Goal: Information Seeking & Learning: Learn about a topic

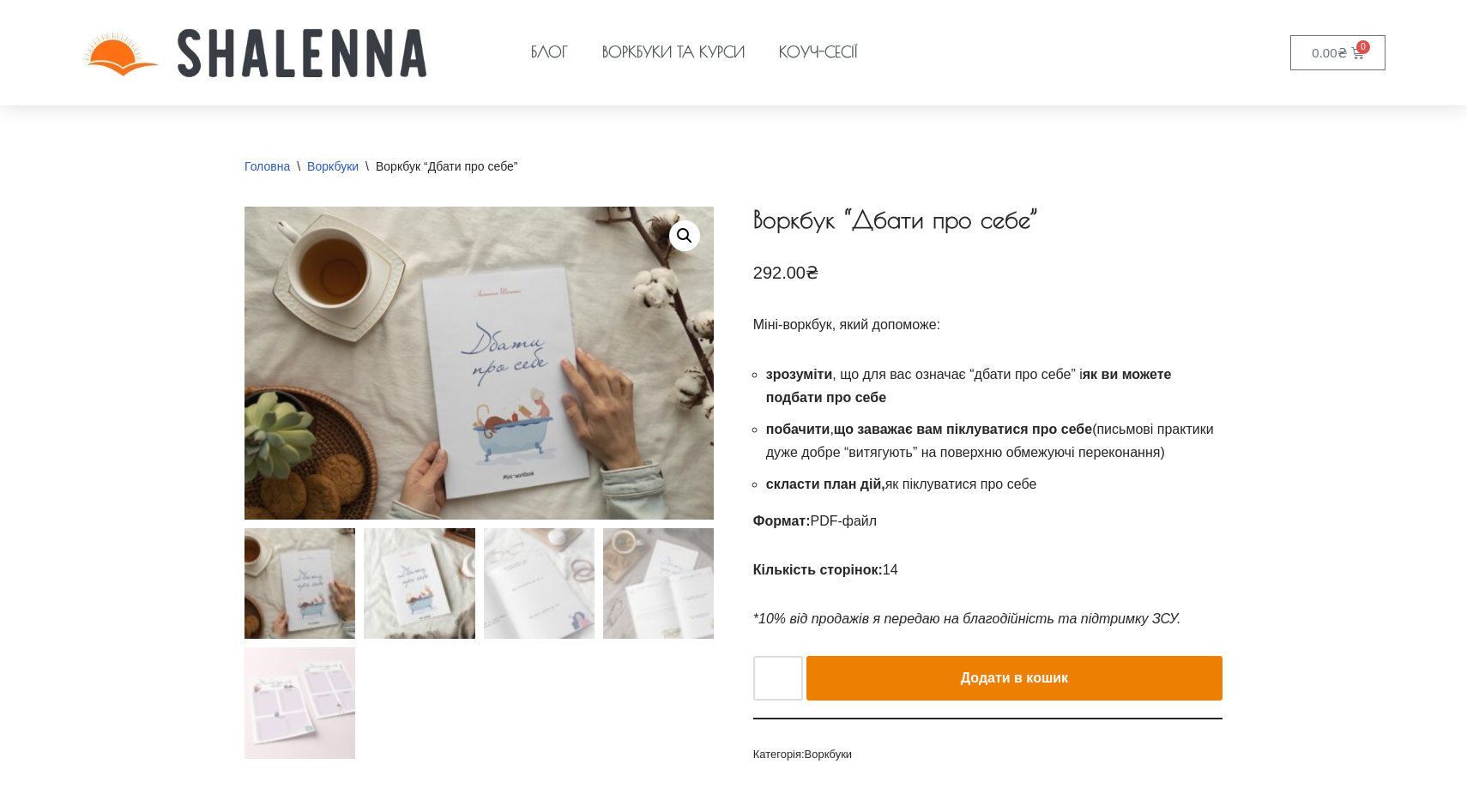
click at [432, 579] on img at bounding box center [419, 584] width 111 height 111
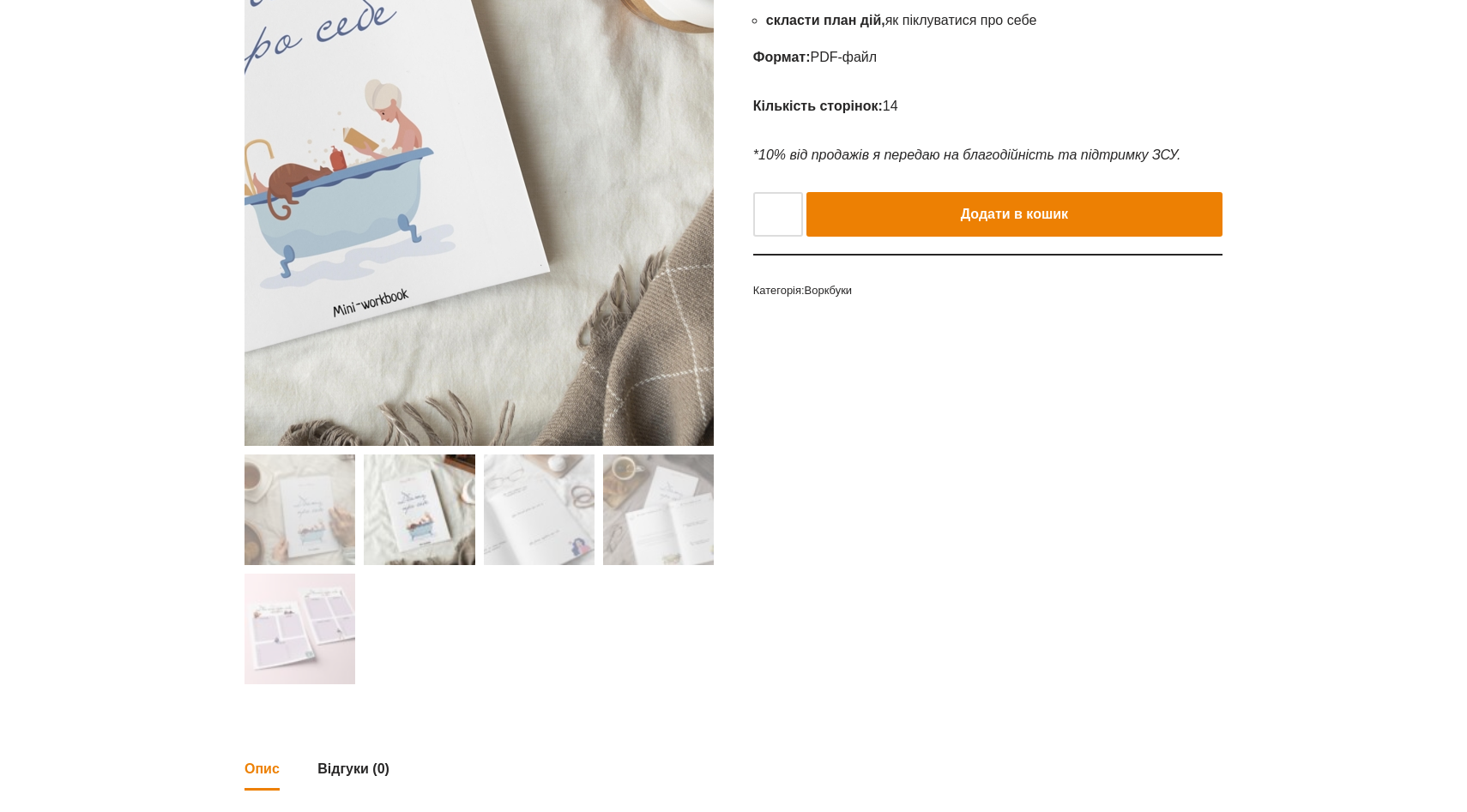
scroll to position [471, 0]
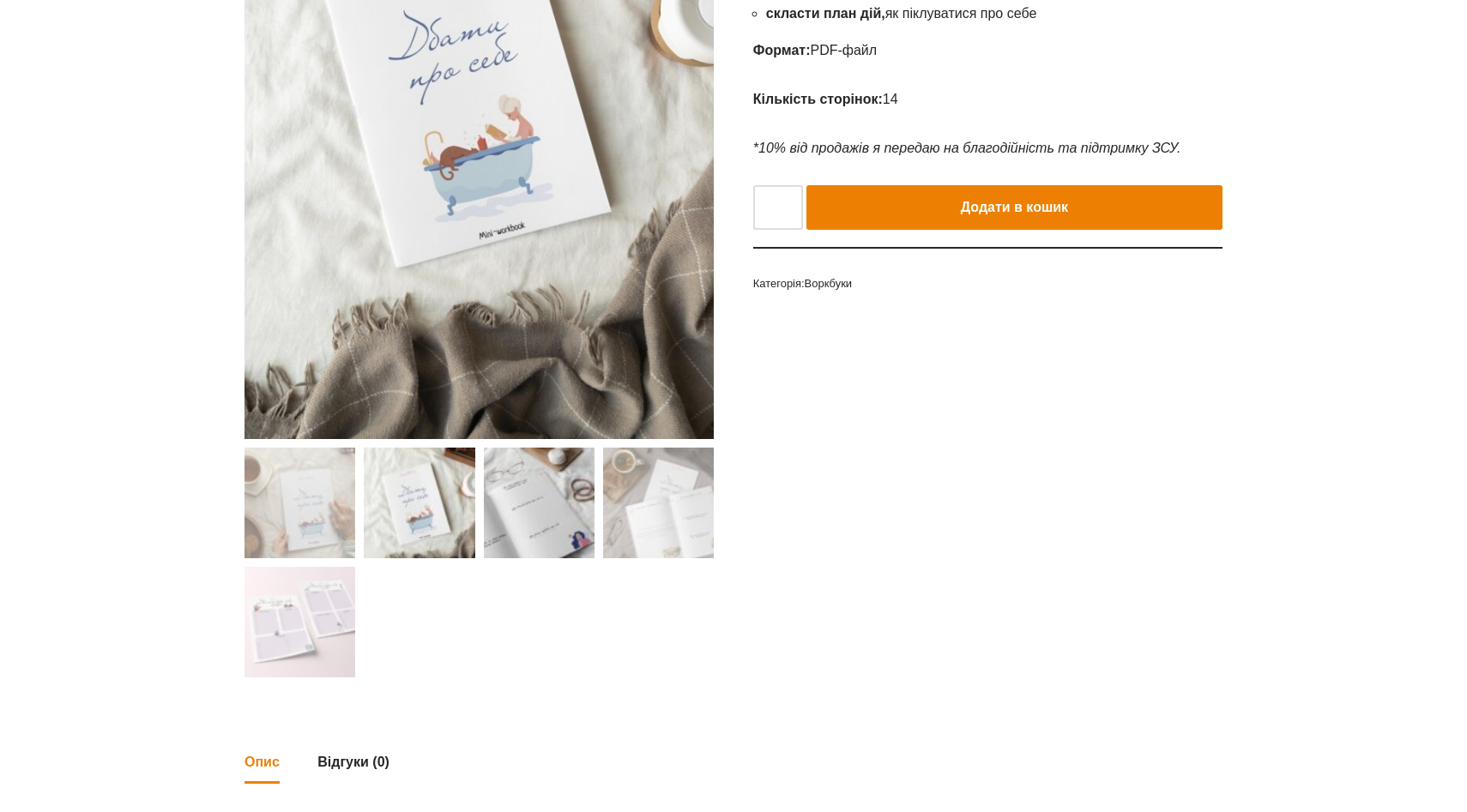
click at [534, 524] on img at bounding box center [539, 503] width 111 height 111
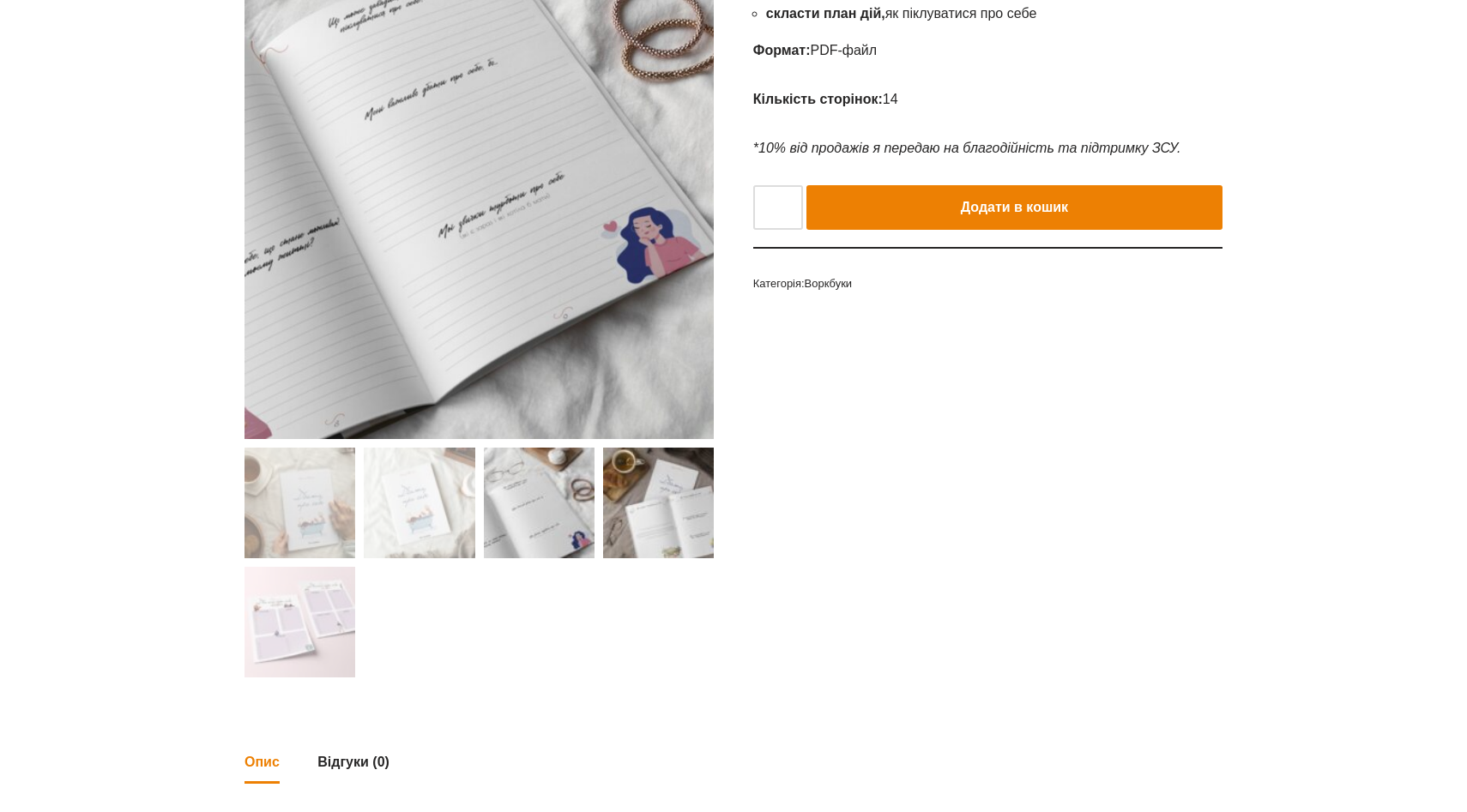
click at [636, 506] on img at bounding box center [658, 503] width 111 height 111
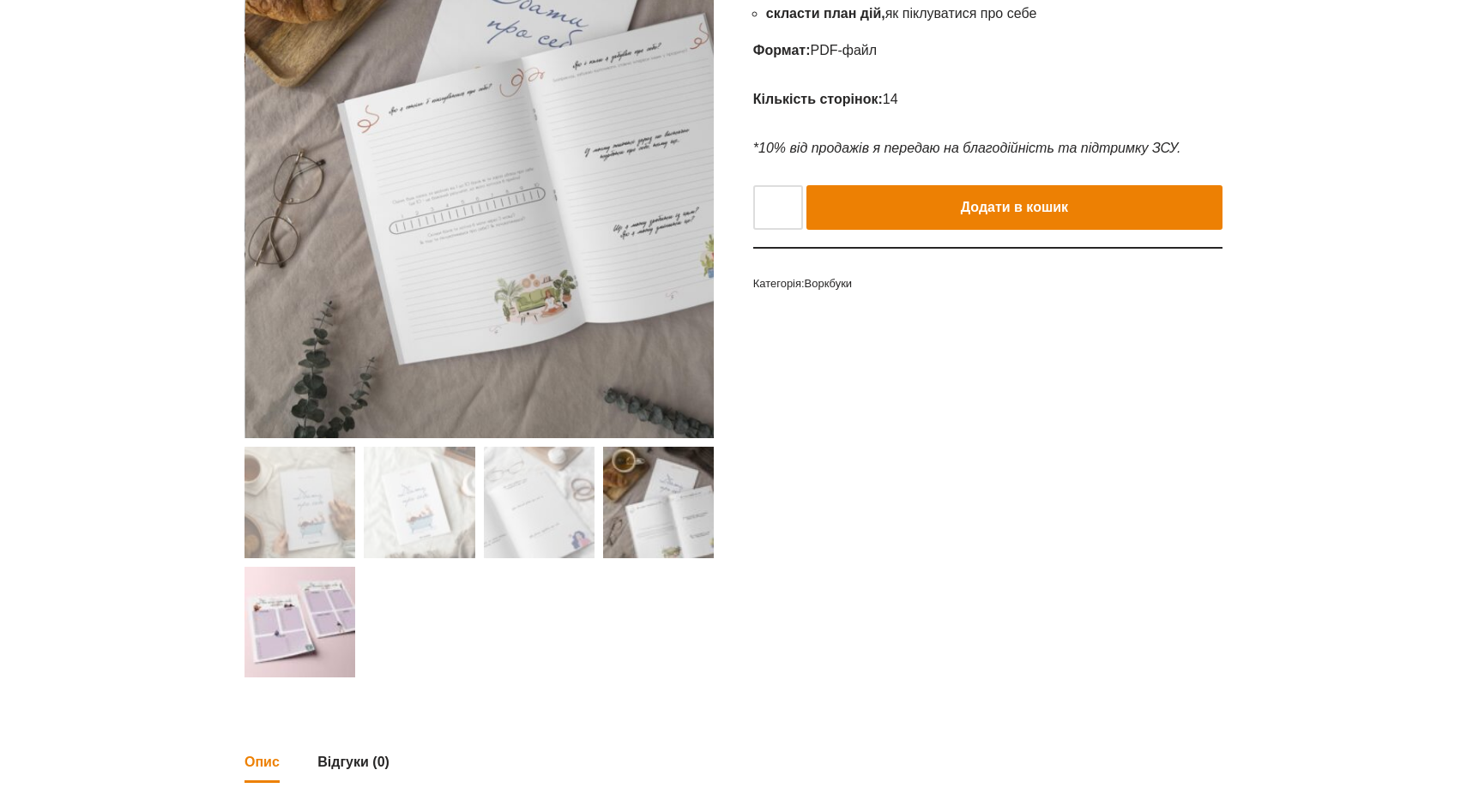
click at [268, 666] on img at bounding box center [299, 622] width 111 height 111
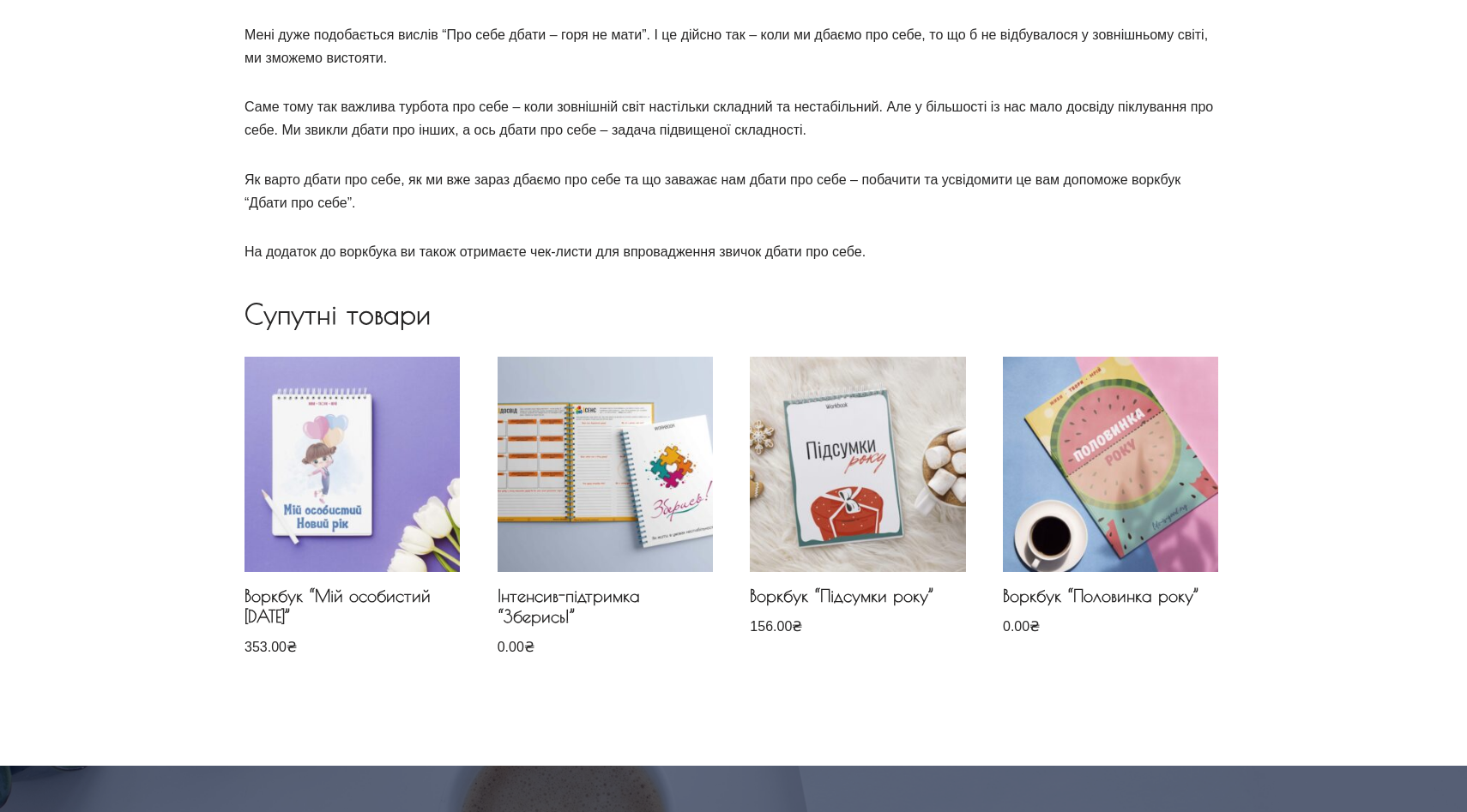
scroll to position [881, 0]
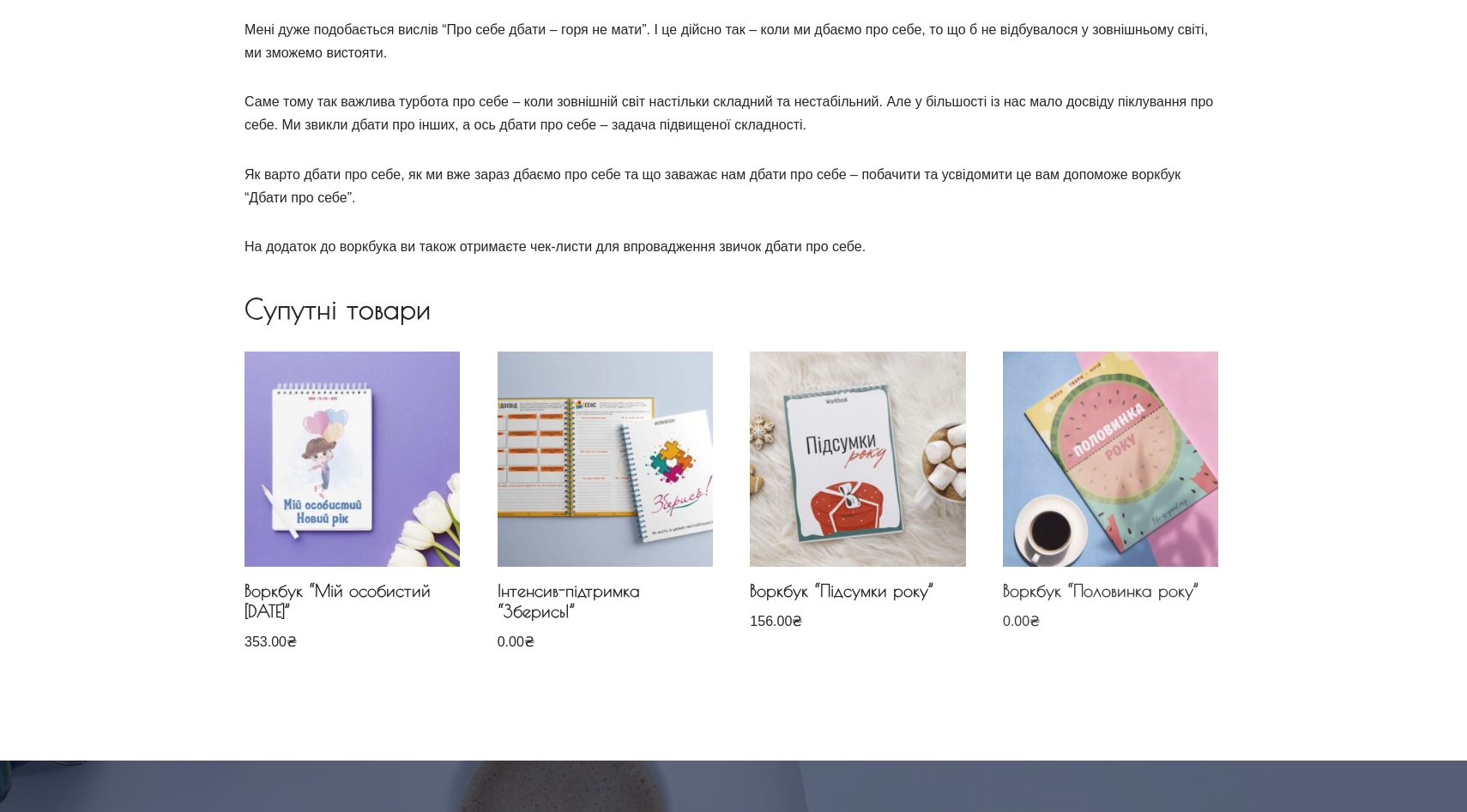
click at [1152, 496] on img at bounding box center [1110, 459] width 215 height 215
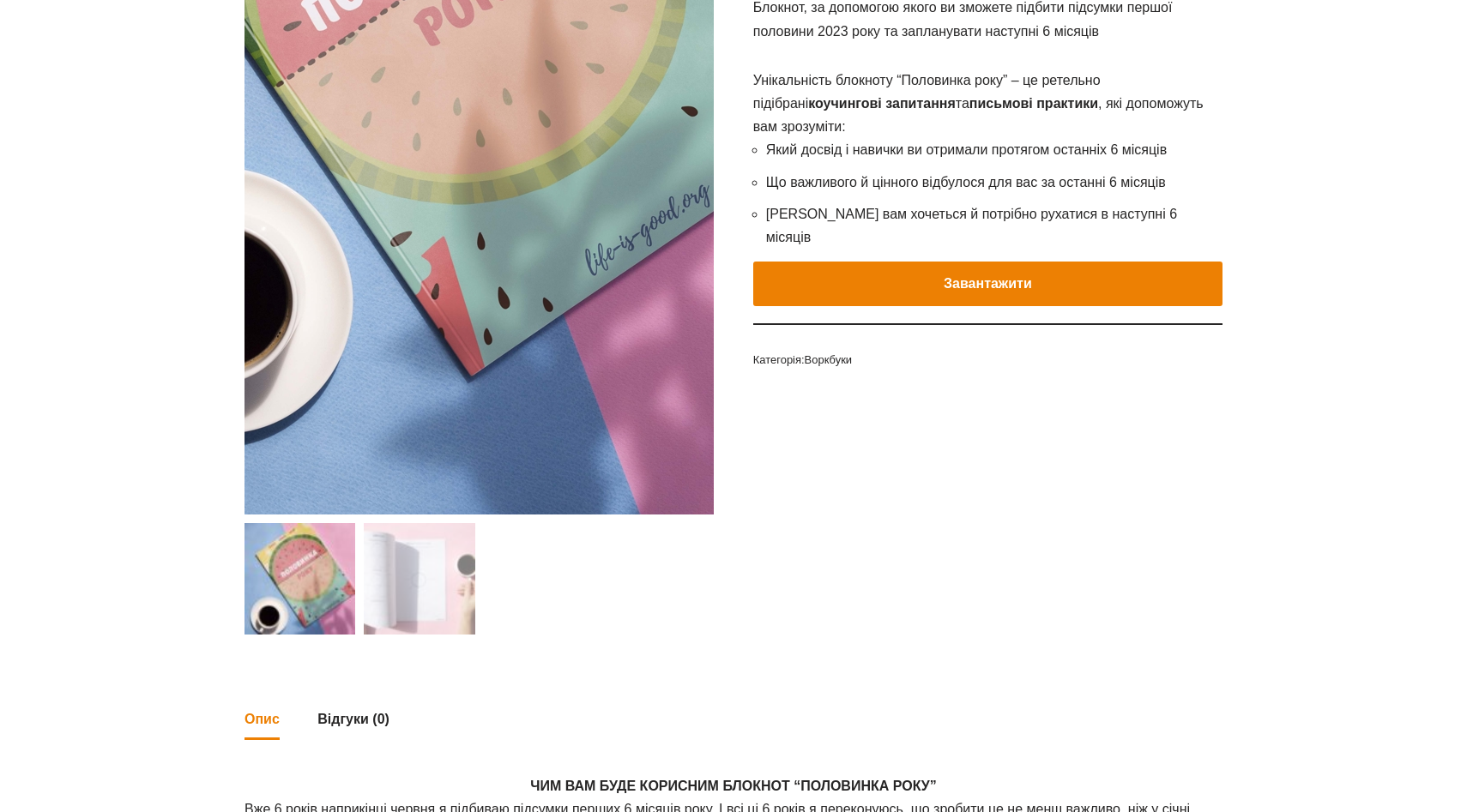
scroll to position [326, 0]
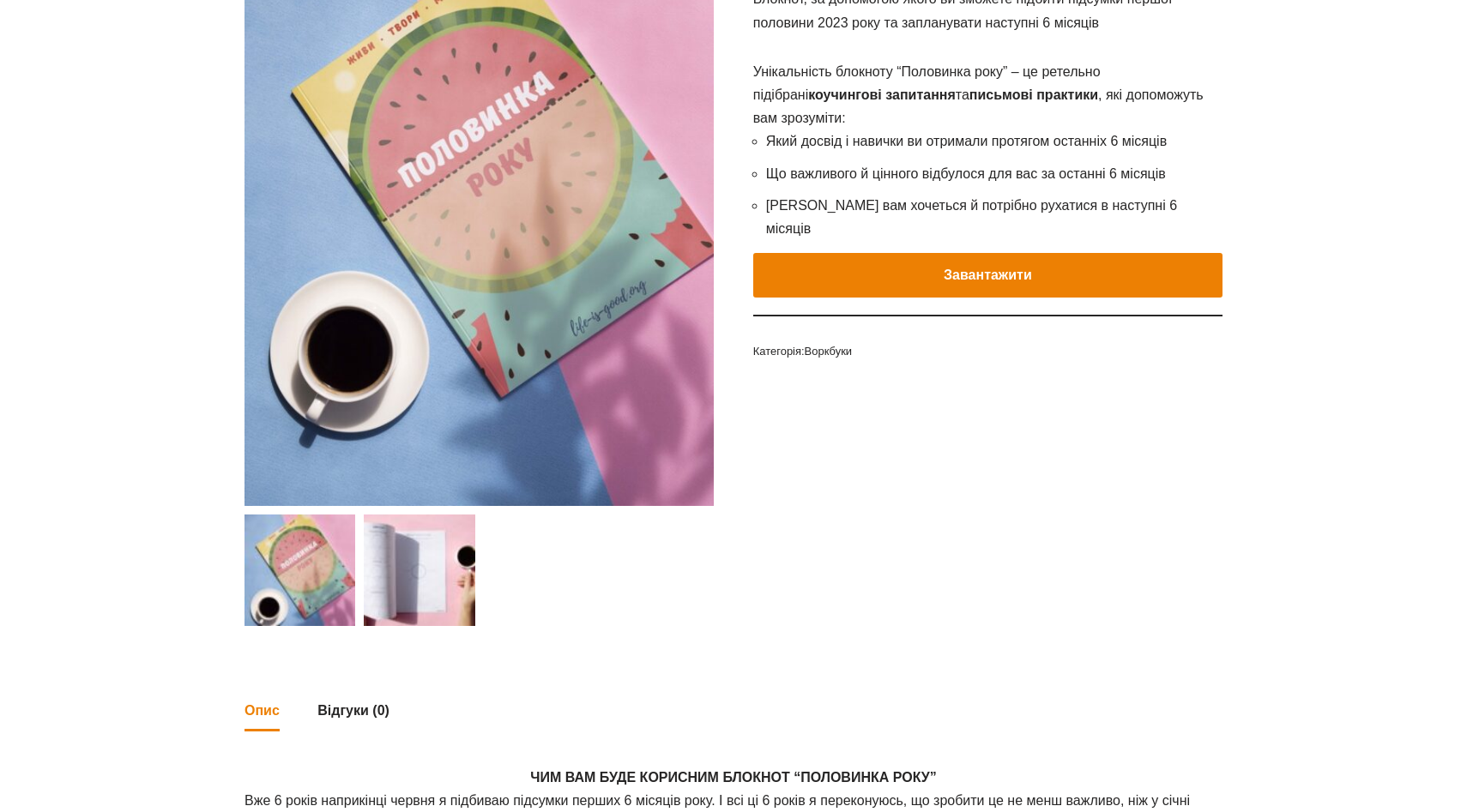
click at [438, 586] on img at bounding box center [419, 570] width 111 height 111
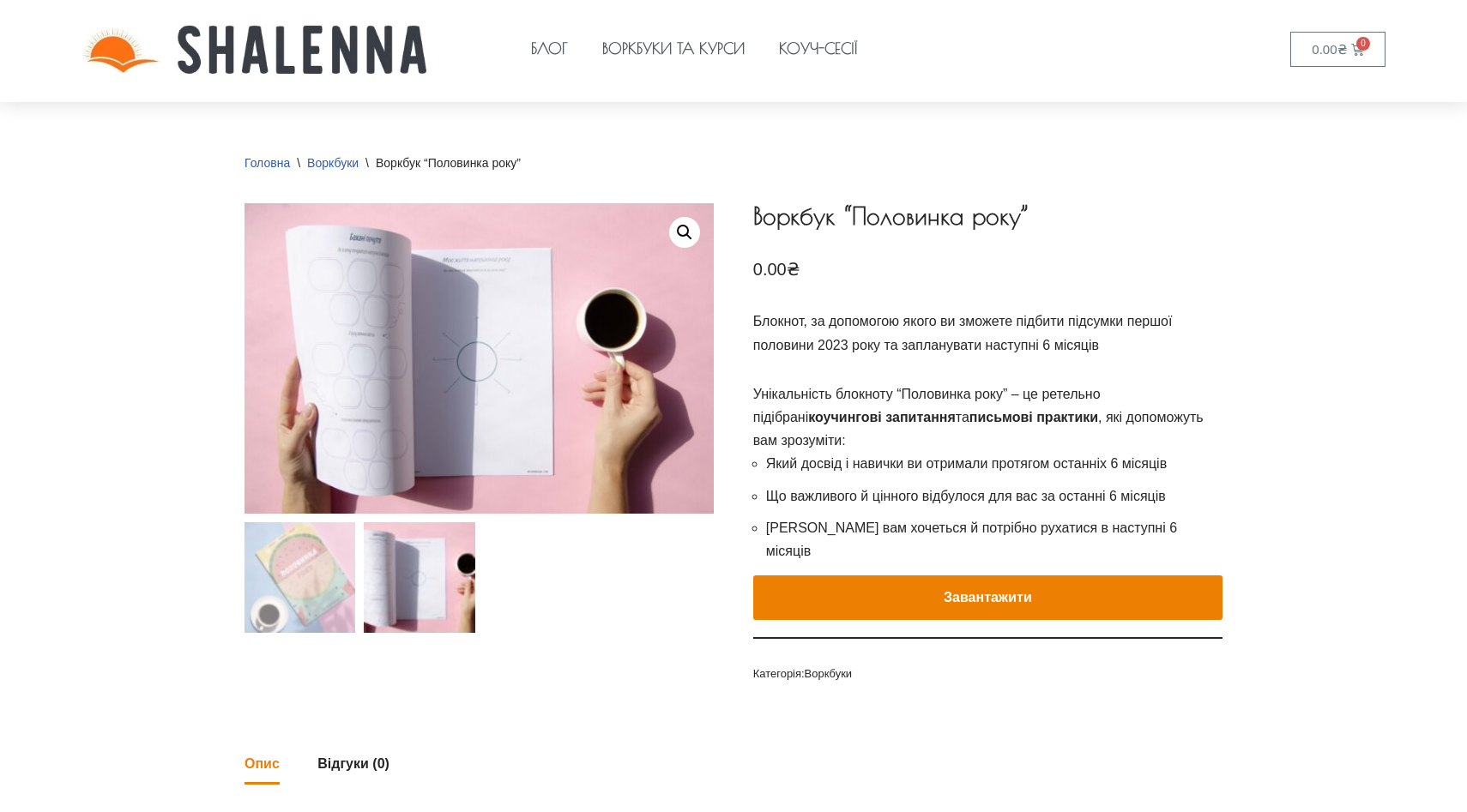
scroll to position [0, 0]
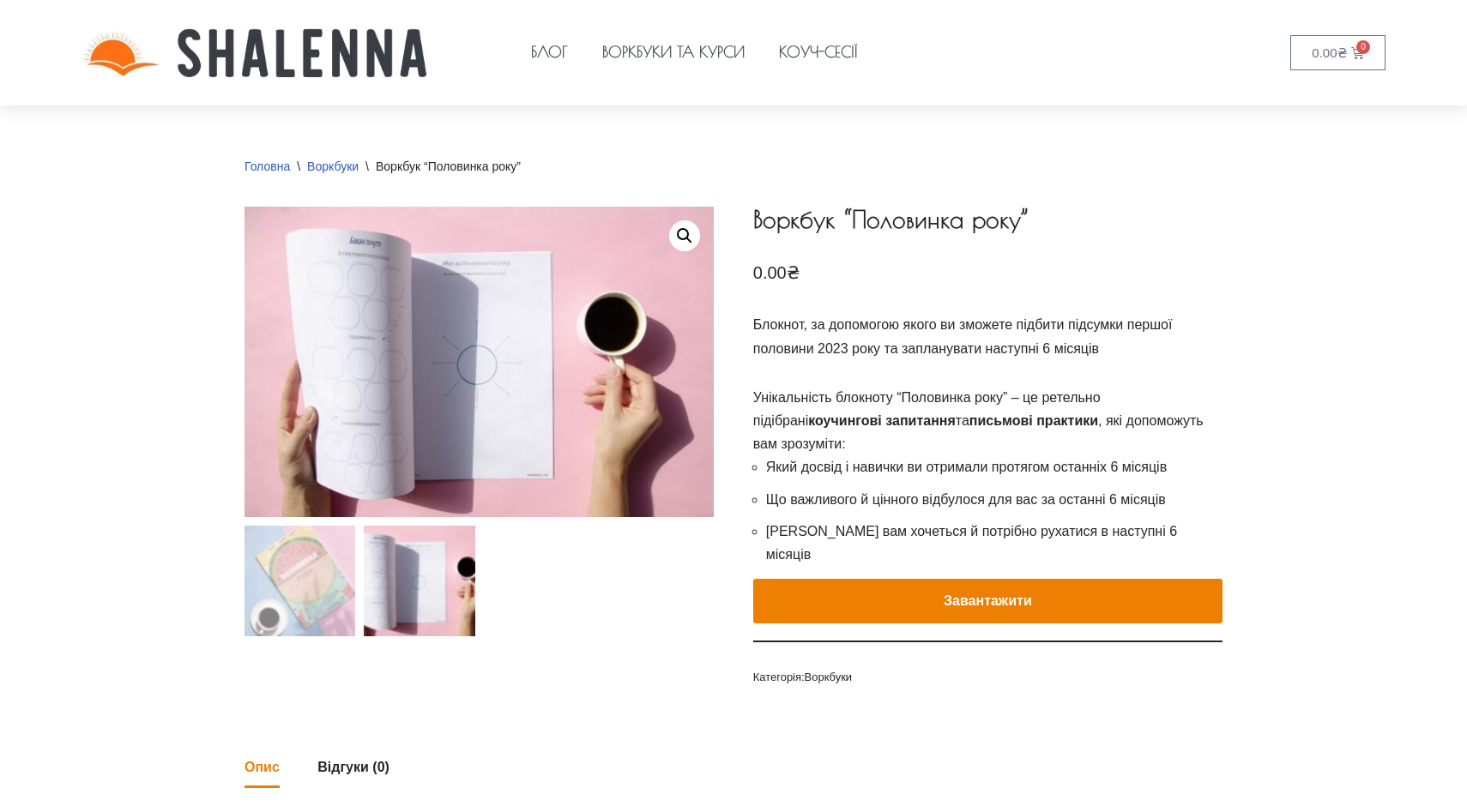
click at [338, 173] on nav "Головна \ Воркбуки \ Воркбук “Половинка року”" at bounding box center [382, 167] width 277 height 20
click at [339, 166] on link "Воркбуки" at bounding box center [333, 167] width 52 height 14
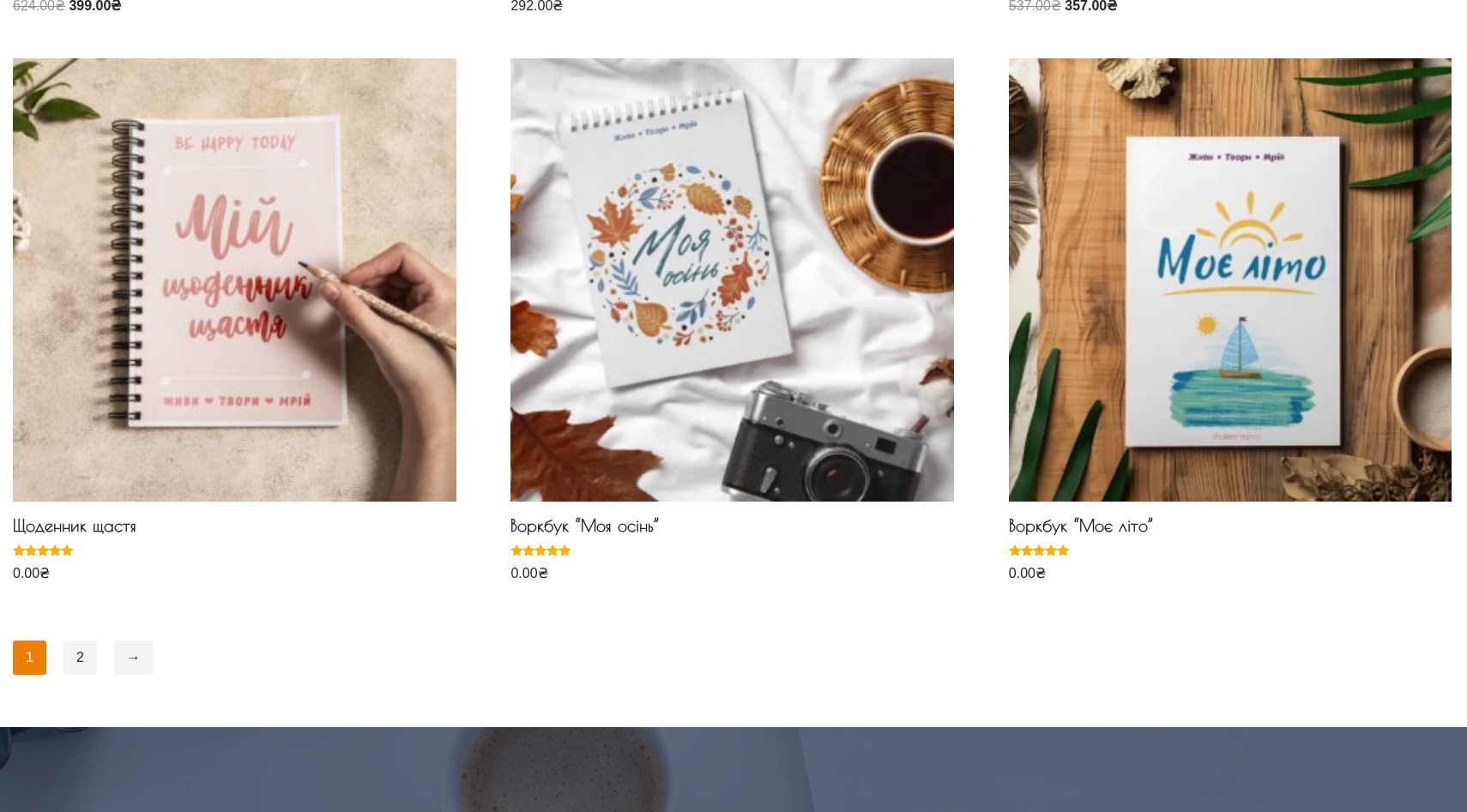
scroll to position [1363, 0]
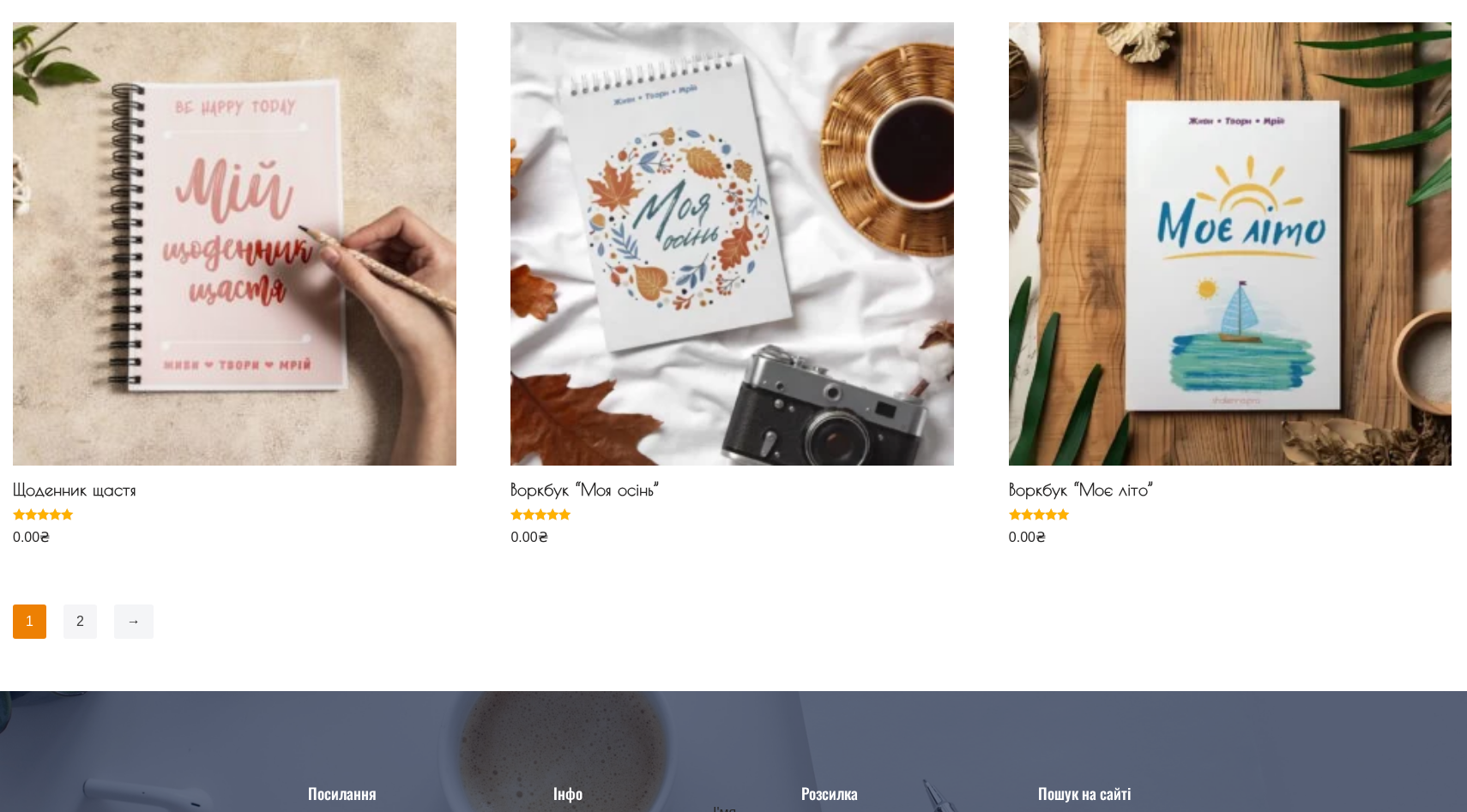
click at [83, 623] on link "2" at bounding box center [80, 622] width 33 height 34
